Goal: Information Seeking & Learning: Check status

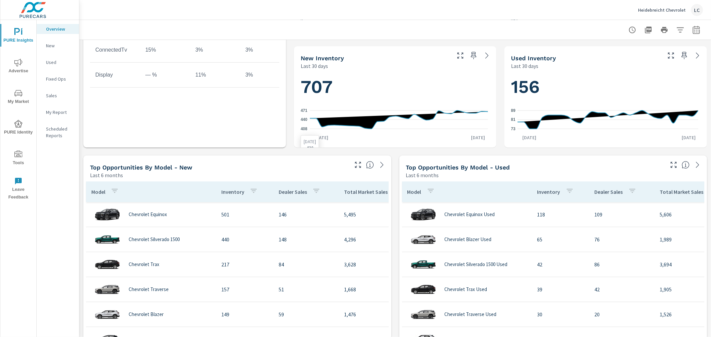
scroll to position [333, 0]
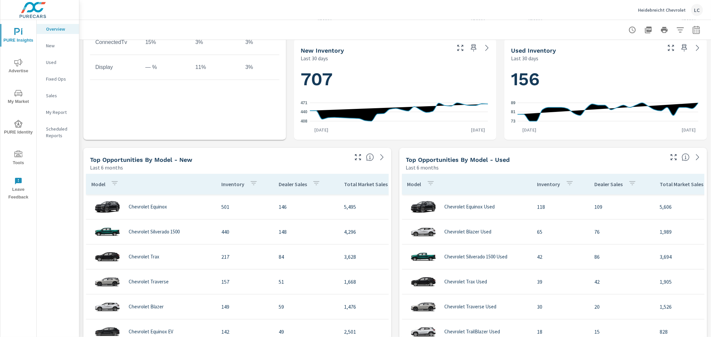
click at [25, 60] on span "Advertise" at bounding box center [18, 67] width 32 height 16
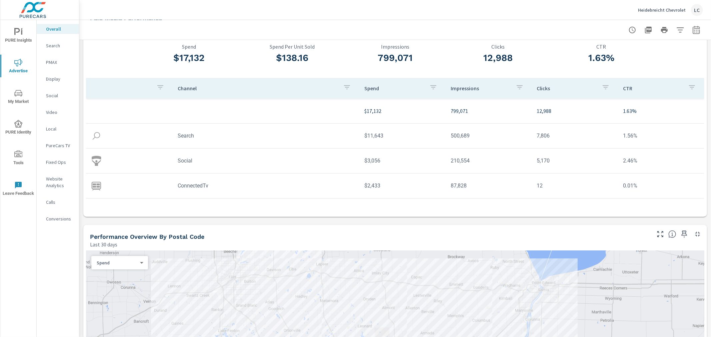
scroll to position [74, 0]
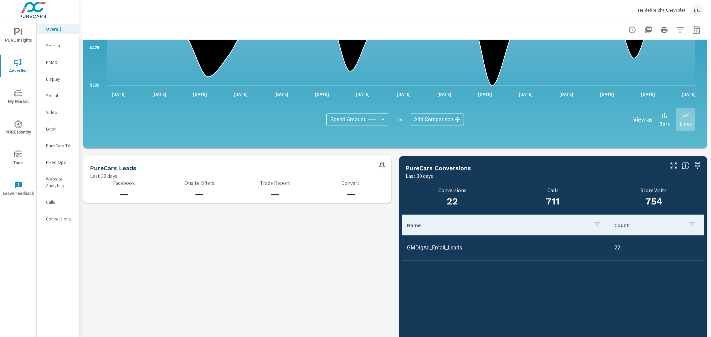
scroll to position [632, 0]
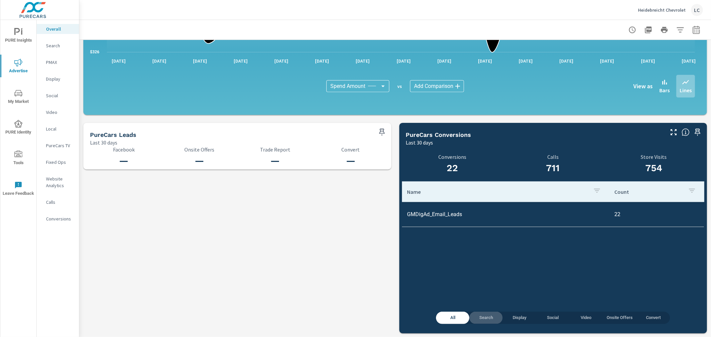
click at [479, 314] on button "Search" at bounding box center [485, 318] width 33 height 12
click at [517, 316] on span "Display" at bounding box center [519, 318] width 25 height 8
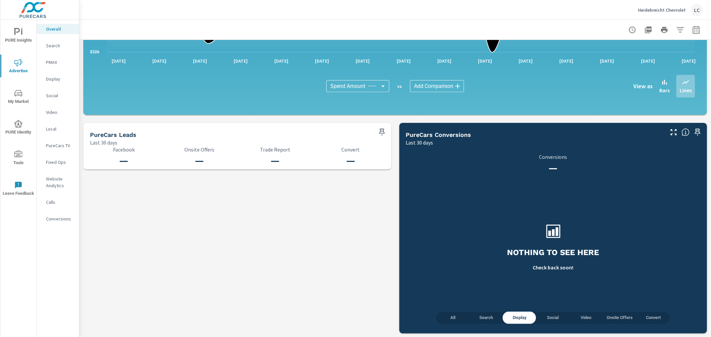
click at [546, 319] on span "Social" at bounding box center [552, 318] width 25 height 8
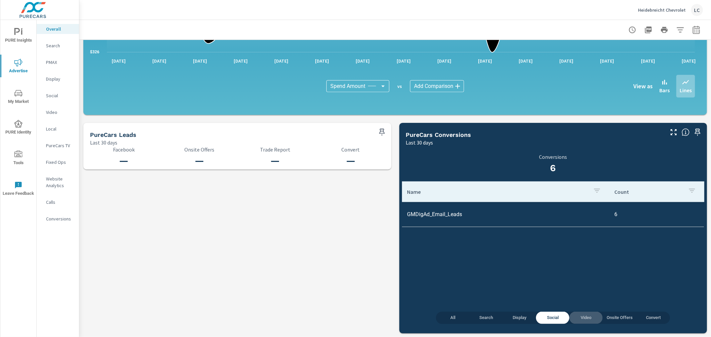
click at [584, 317] on span "Video" at bounding box center [585, 318] width 25 height 8
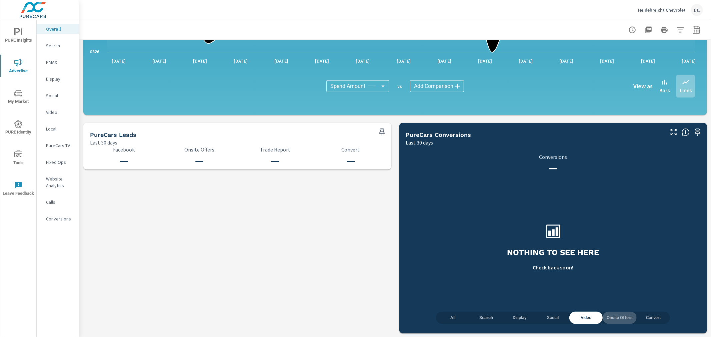
click at [617, 318] on span "Onsite Offers" at bounding box center [620, 318] width 26 height 8
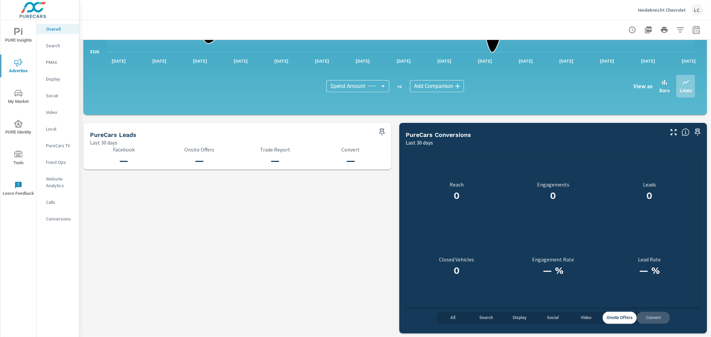
click at [651, 318] on span "Convert" at bounding box center [653, 318] width 25 height 8
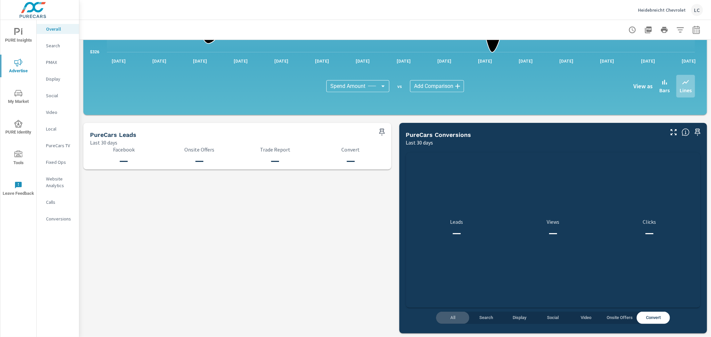
click at [449, 312] on button "All" at bounding box center [452, 318] width 33 height 12
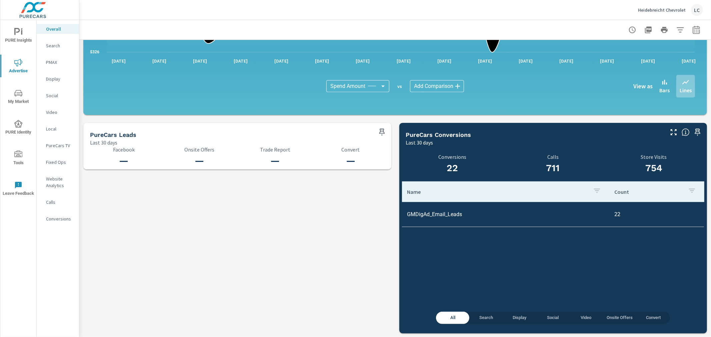
click at [55, 47] on p "Search" at bounding box center [60, 45] width 28 height 7
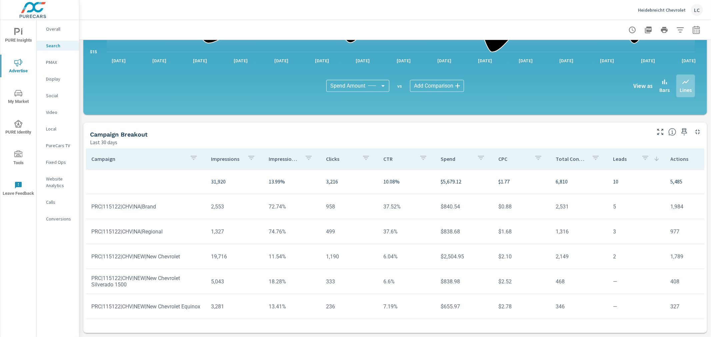
scroll to position [4, 0]
click at [54, 61] on p "PMAX" at bounding box center [60, 62] width 28 height 7
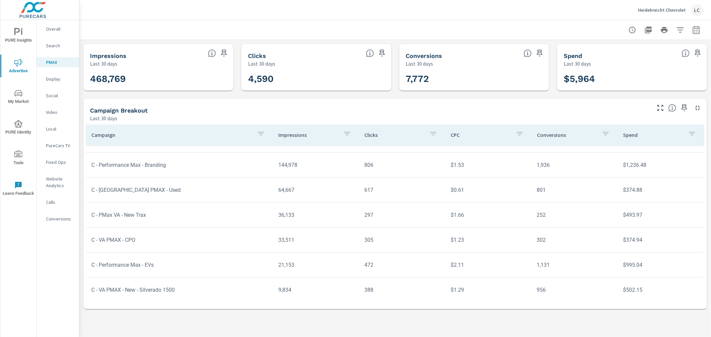
scroll to position [74, 0]
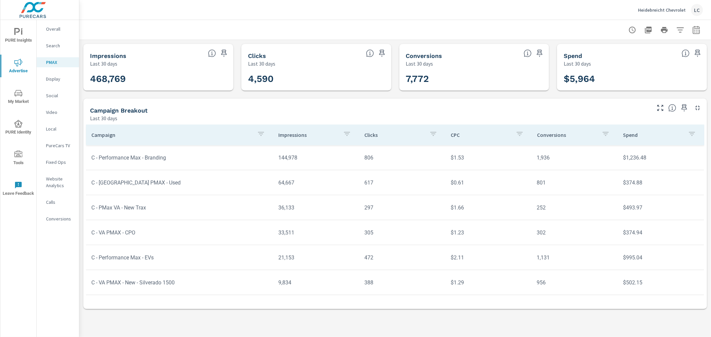
scroll to position [37, 0]
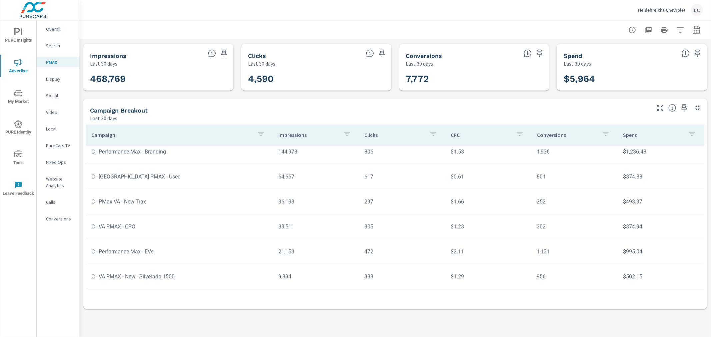
scroll to position [74, 0]
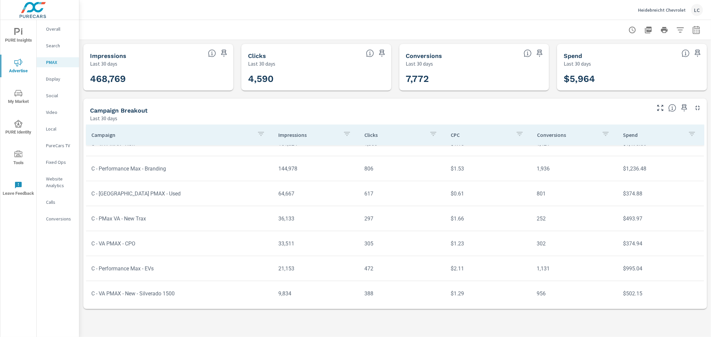
scroll to position [74, 0]
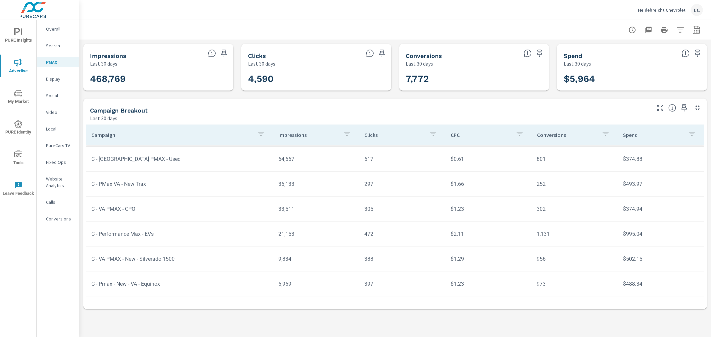
scroll to position [28, 0]
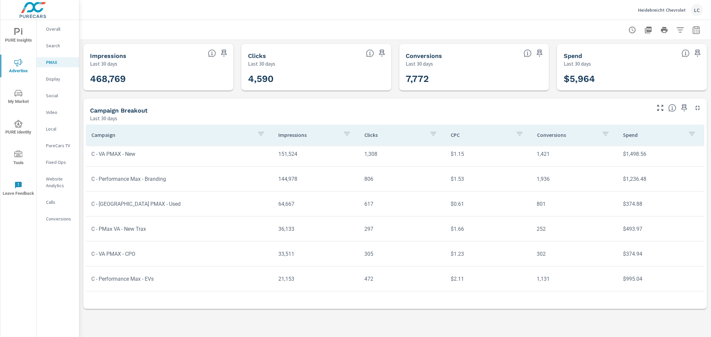
scroll to position [74, 0]
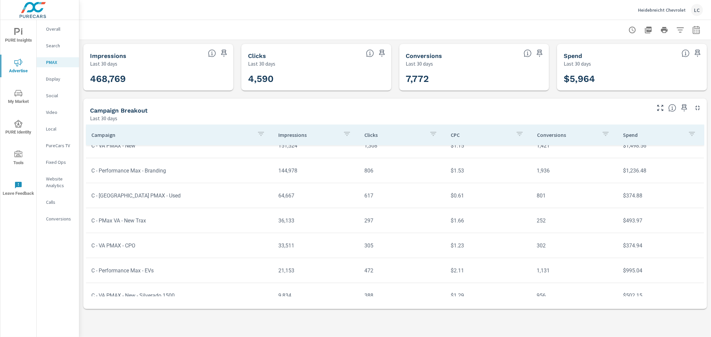
scroll to position [74, 0]
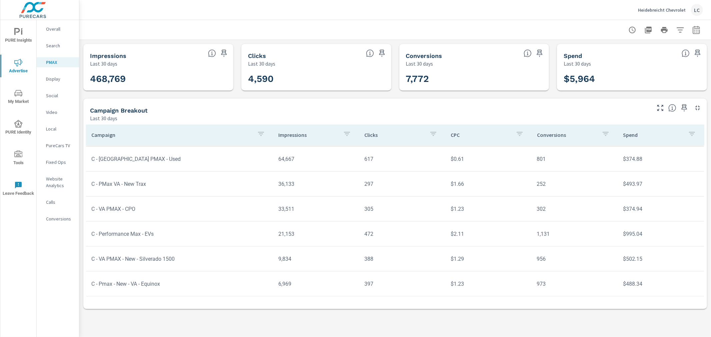
scroll to position [33, 0]
click at [54, 44] on p "Search" at bounding box center [60, 45] width 28 height 7
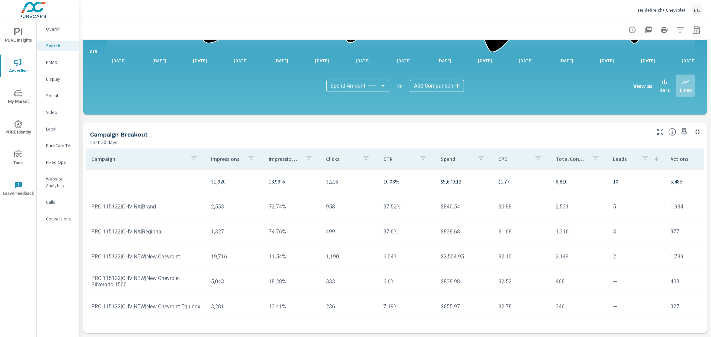
click at [613, 157] on p "Leads" at bounding box center [624, 159] width 23 height 7
click at [613, 157] on p "Leads" at bounding box center [628, 159] width 31 height 7
click at [613, 157] on p "Leads" at bounding box center [624, 159] width 23 height 7
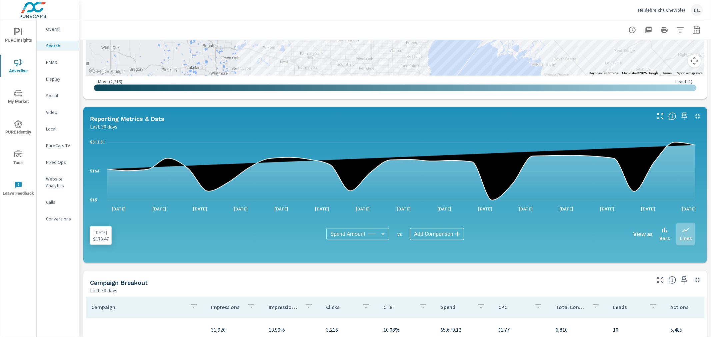
scroll to position [154, 0]
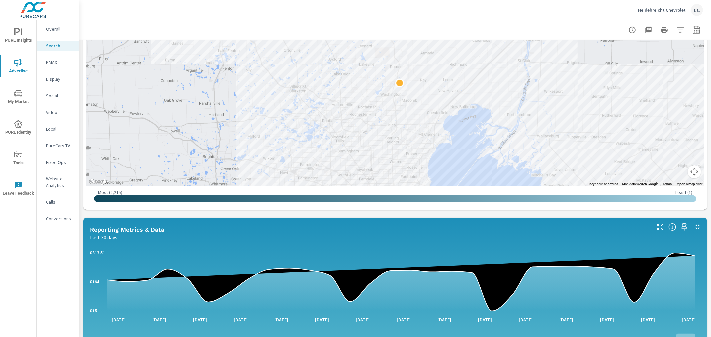
drag, startPoint x: 52, startPoint y: 119, endPoint x: 52, endPoint y: 128, distance: 8.7
click at [52, 127] on nav "Overall Search PMAX Display Social Video Local PureCars TV Fixed Ops Website An…" at bounding box center [58, 126] width 42 height 213
click at [53, 143] on p "PureCars TV" at bounding box center [60, 145] width 28 height 7
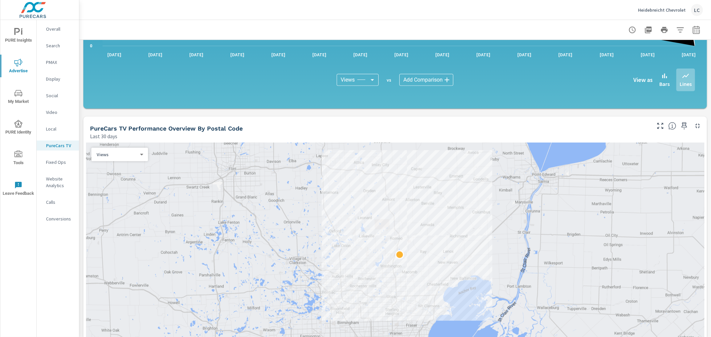
scroll to position [518, 0]
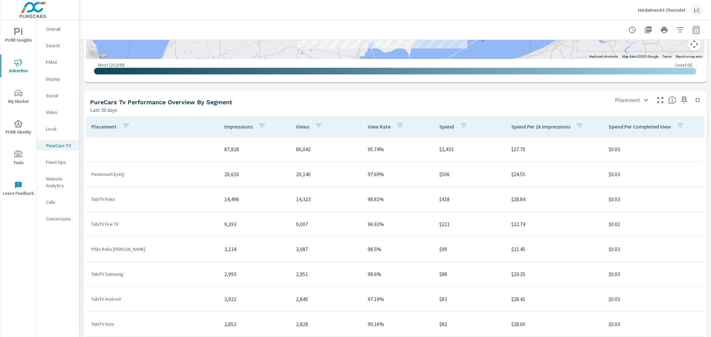
scroll to position [776, 0]
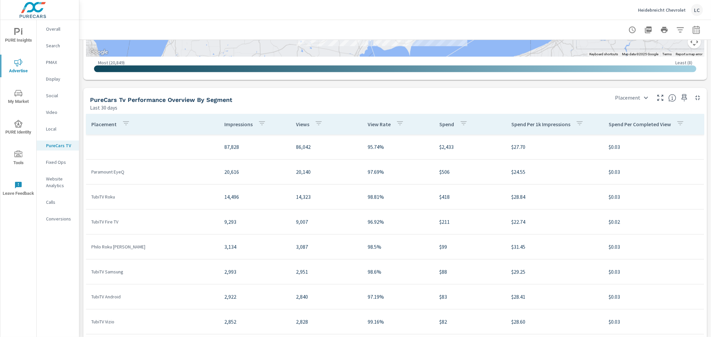
click at [49, 198] on div "Calls" at bounding box center [58, 202] width 42 height 10
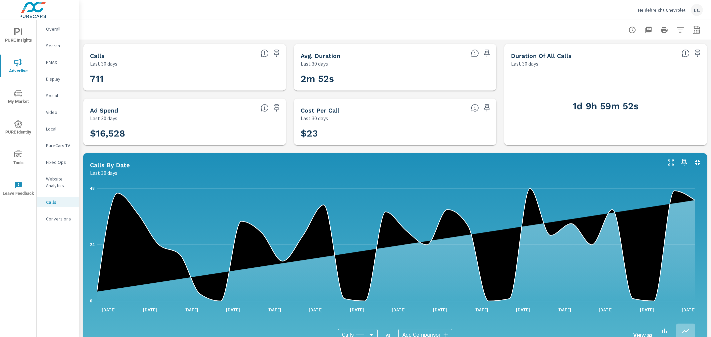
scroll to position [185, 0]
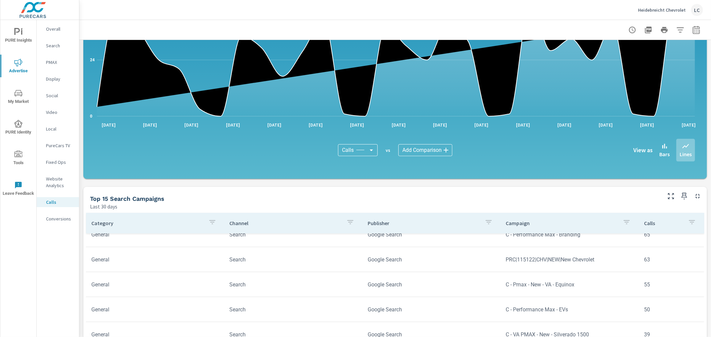
scroll to position [64, 0]
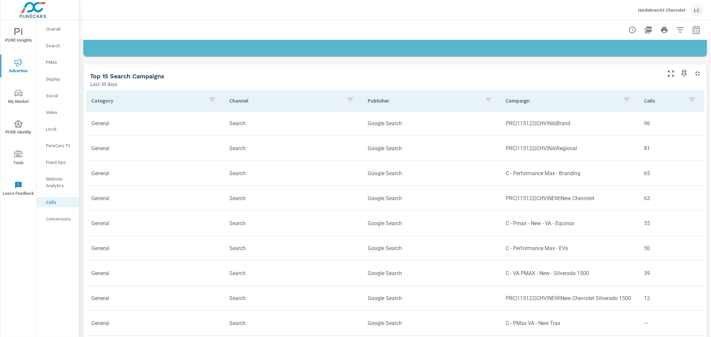
scroll to position [333, 0]
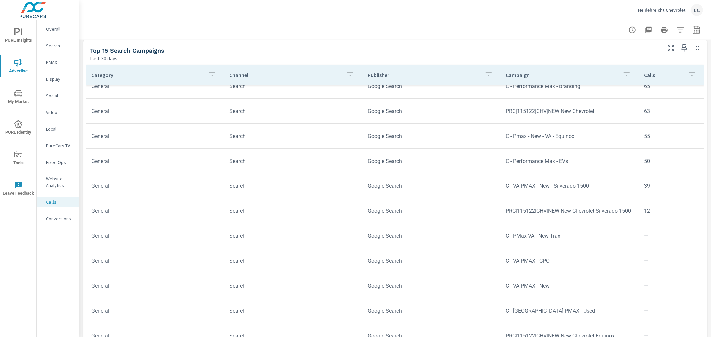
scroll to position [64, 0]
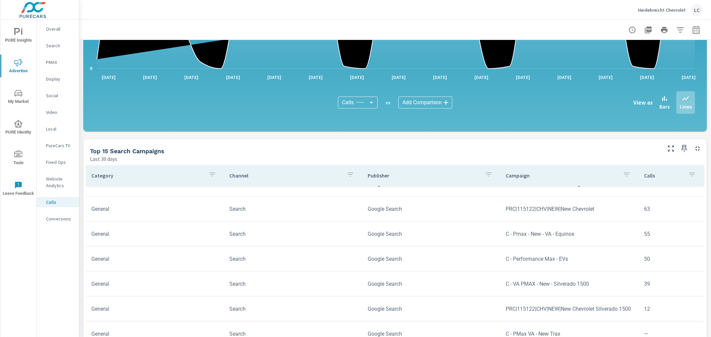
scroll to position [296, 0]
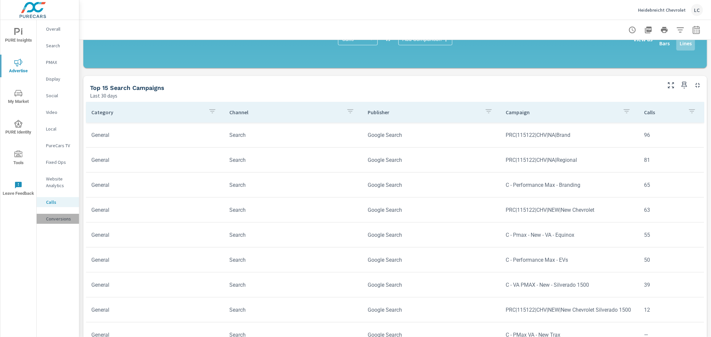
click at [63, 221] on p "Conversions" at bounding box center [60, 219] width 28 height 7
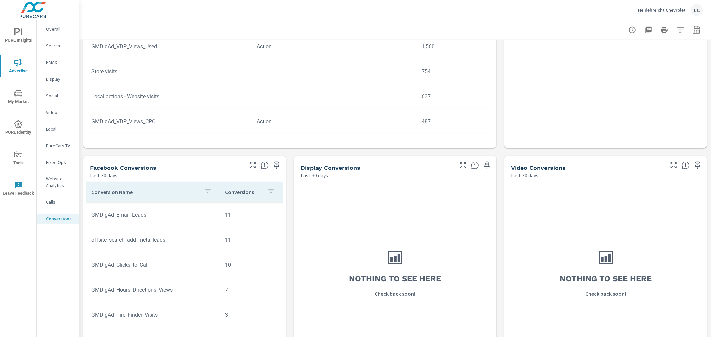
scroll to position [413, 0]
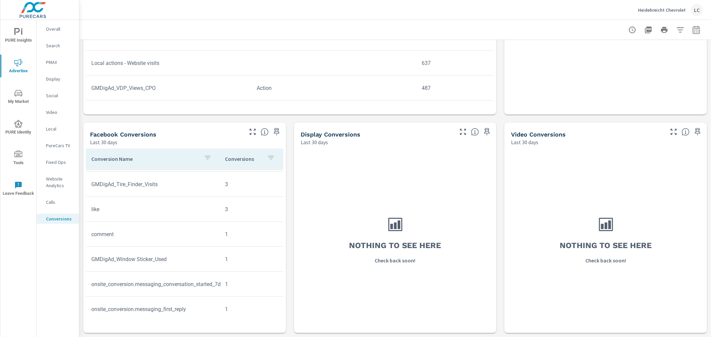
scroll to position [524, 0]
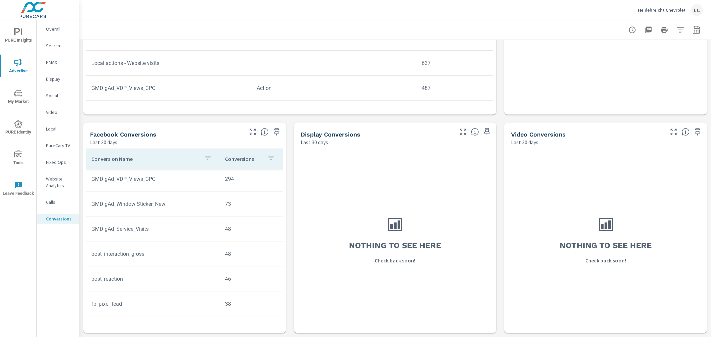
scroll to position [148, 0]
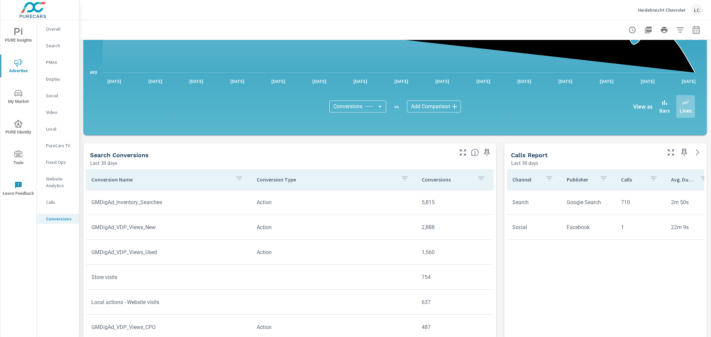
scroll to position [154, 0]
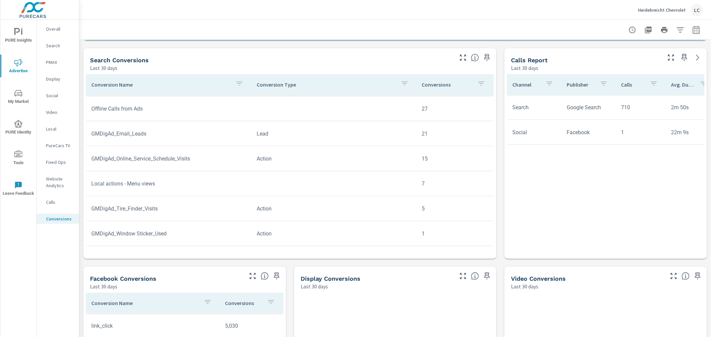
scroll to position [413, 0]
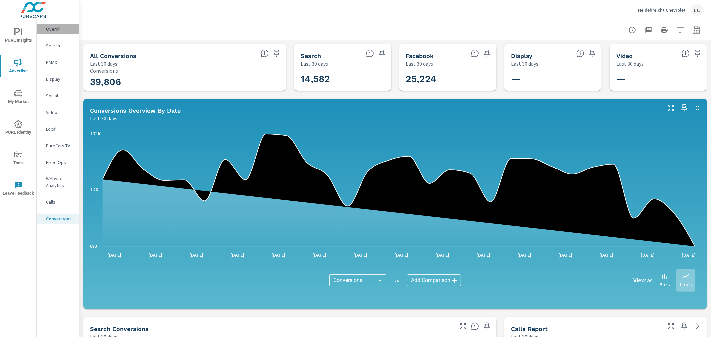
click at [50, 30] on p "Overall" at bounding box center [60, 29] width 28 height 7
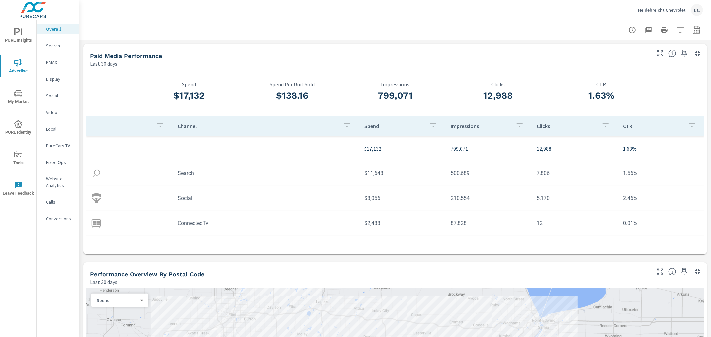
click at [541, 123] on p "Clicks" at bounding box center [567, 126] width 60 height 7
click at [541, 123] on p "Clicks" at bounding box center [563, 126] width 52 height 7
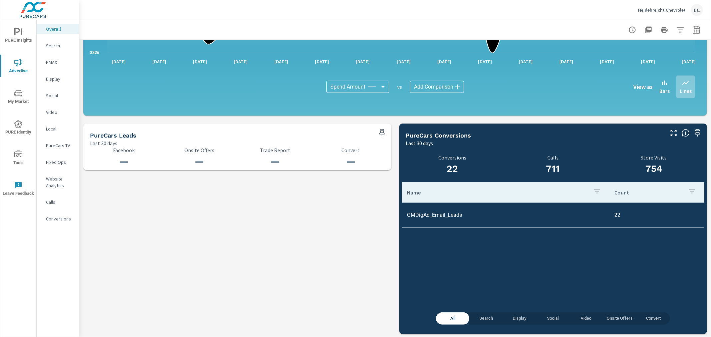
scroll to position [632, 0]
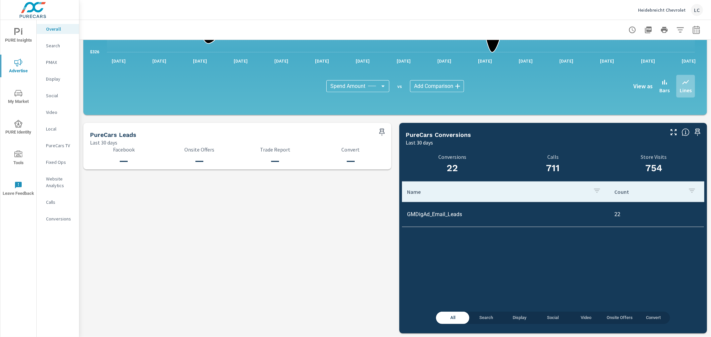
click at [483, 315] on span "Search" at bounding box center [485, 318] width 25 height 8
click at [615, 318] on span "Onsite Offers" at bounding box center [620, 318] width 26 height 8
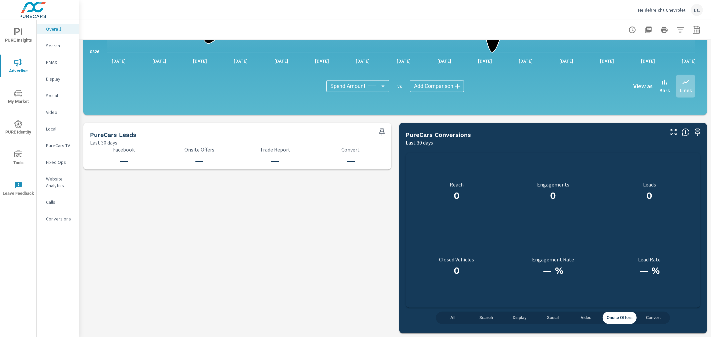
click at [578, 313] on button "Video" at bounding box center [585, 318] width 33 height 12
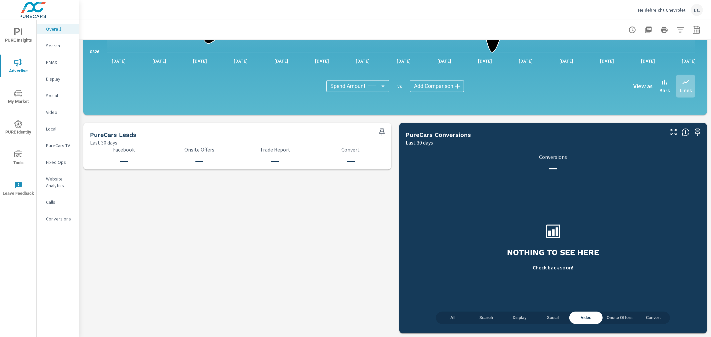
click at [554, 319] on span "Social" at bounding box center [552, 318] width 25 height 8
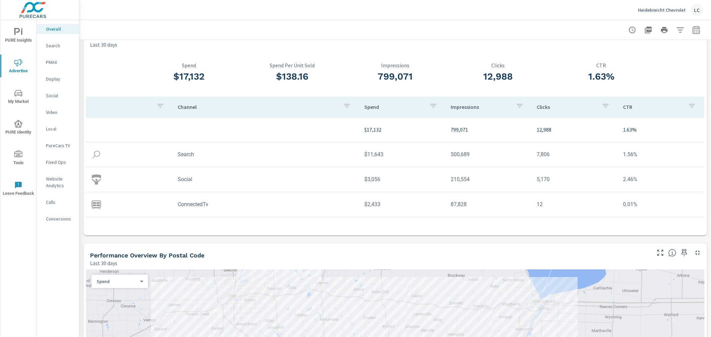
scroll to position [37, 0]
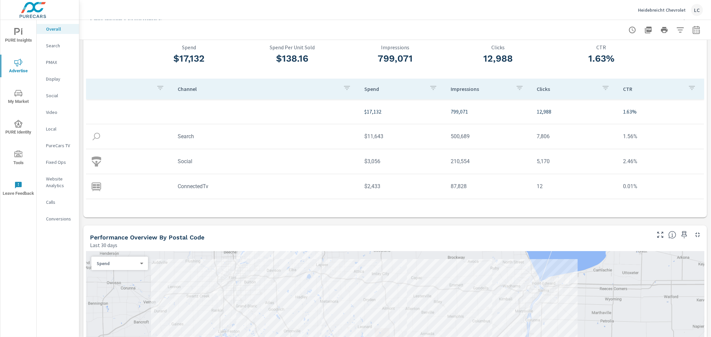
click at [56, 221] on p "Conversions" at bounding box center [60, 219] width 28 height 7
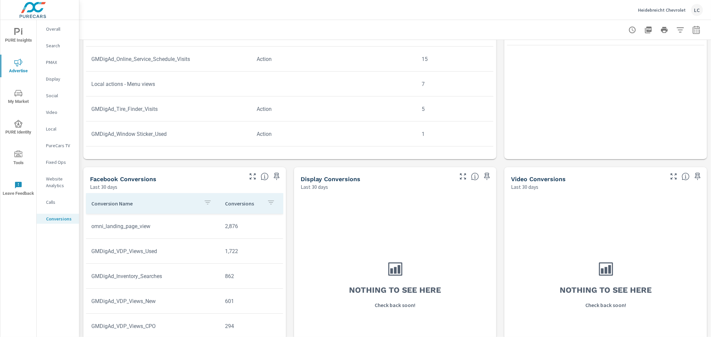
scroll to position [370, 0]
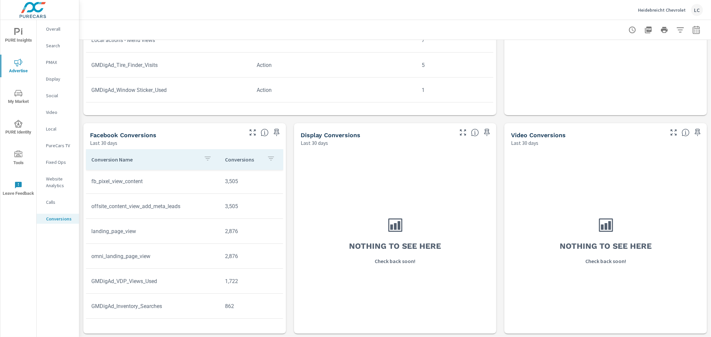
scroll to position [413, 0]
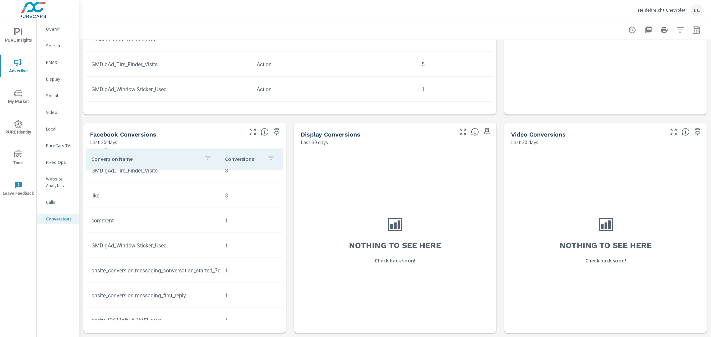
scroll to position [524, 0]
